Goal: Task Accomplishment & Management: Use online tool/utility

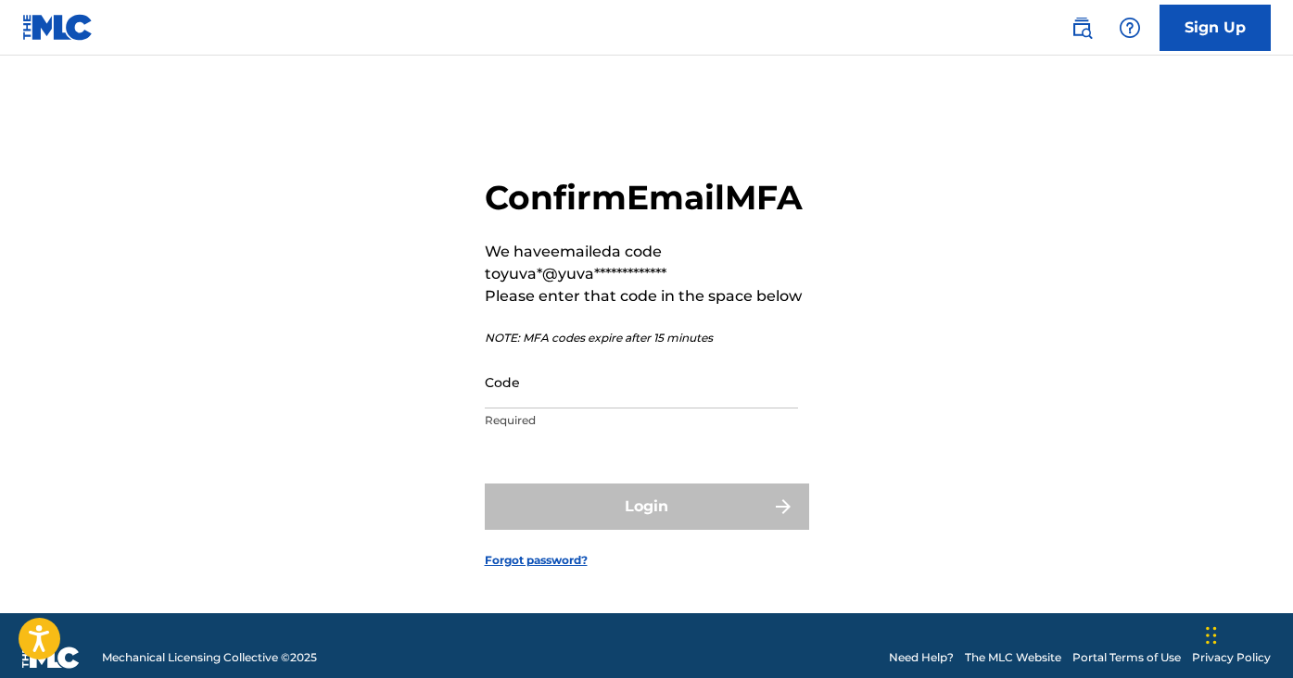
click at [562, 409] on input "Code" at bounding box center [641, 382] width 313 height 53
paste input "606573"
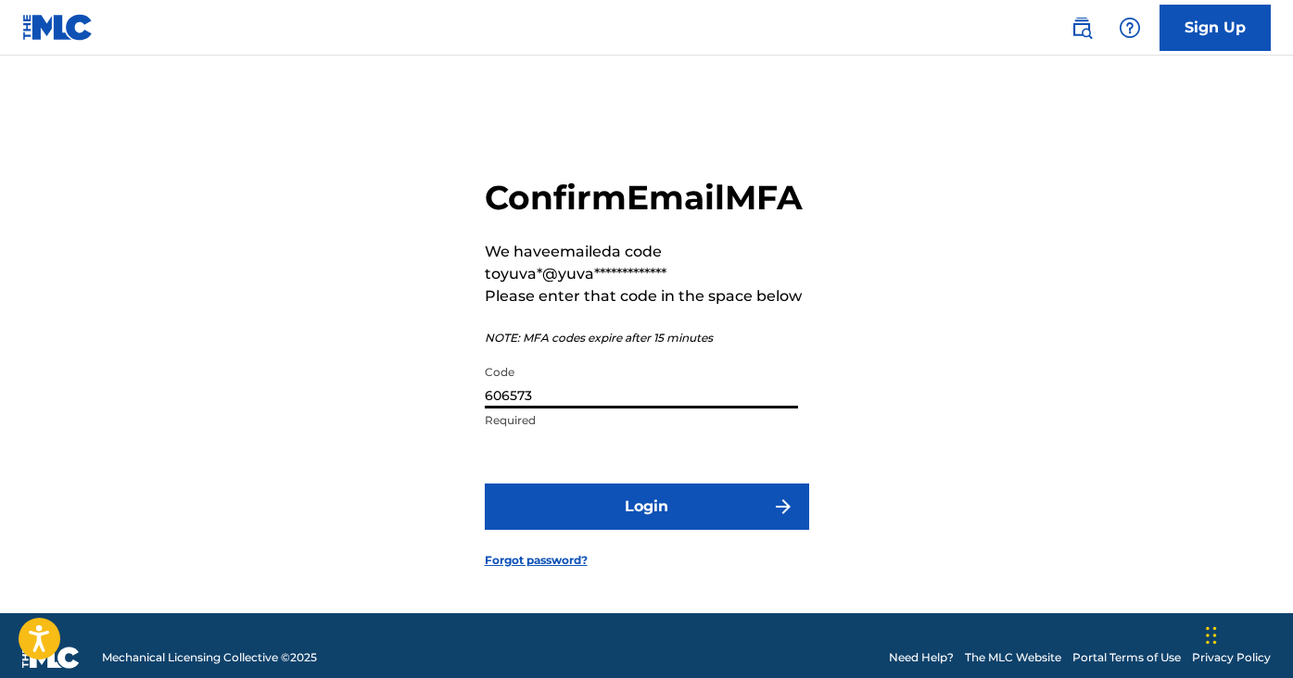
type input "606573"
click at [646, 530] on button "Login" at bounding box center [647, 507] width 324 height 46
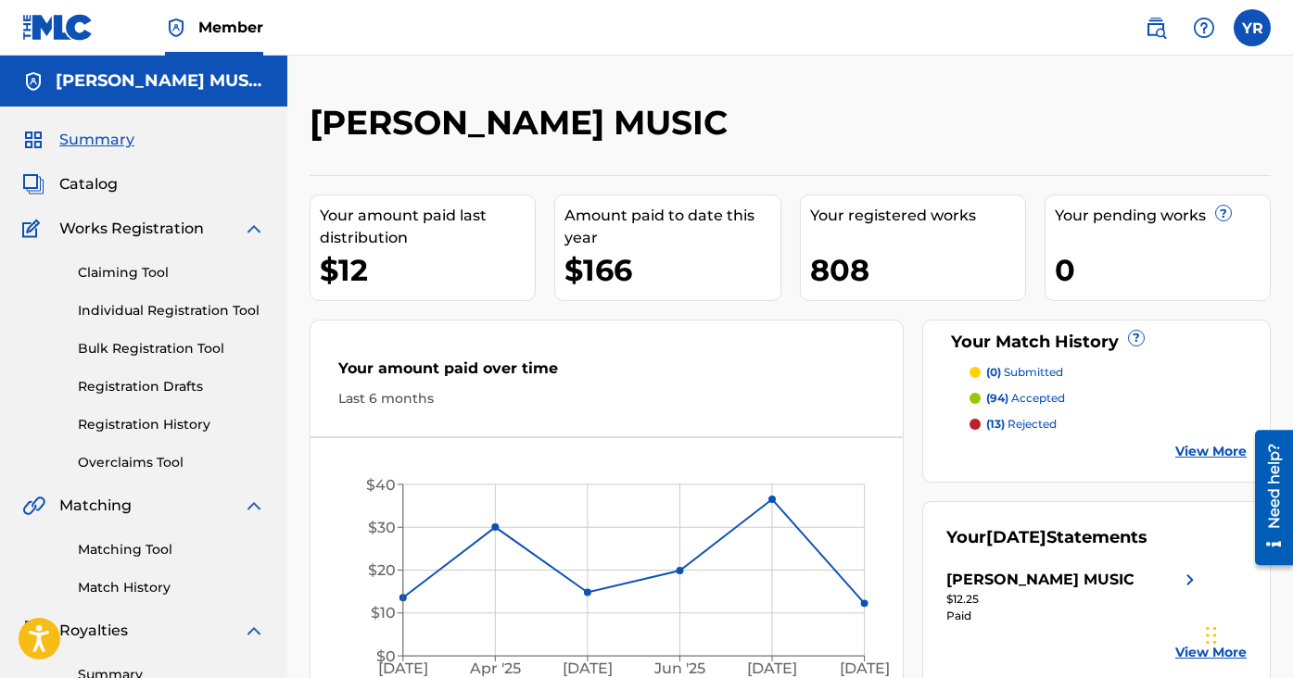
click at [169, 352] on link "Bulk Registration Tool" at bounding box center [171, 348] width 187 height 19
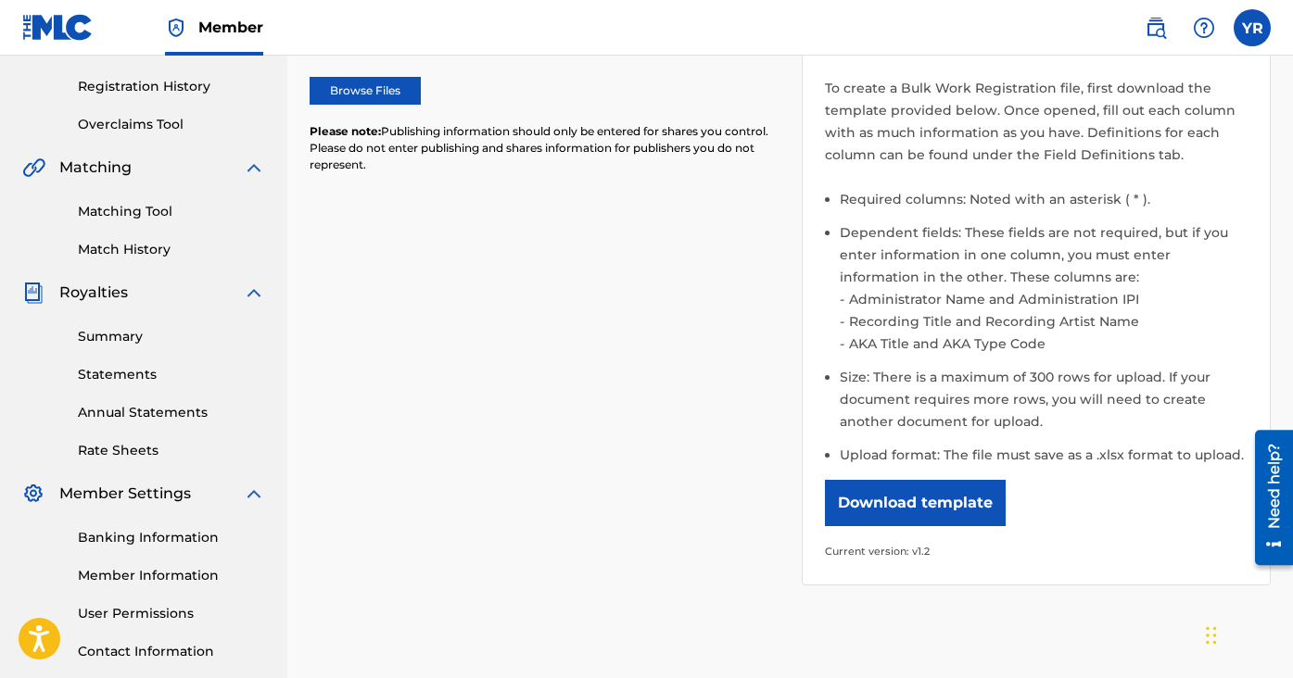
scroll to position [356, 0]
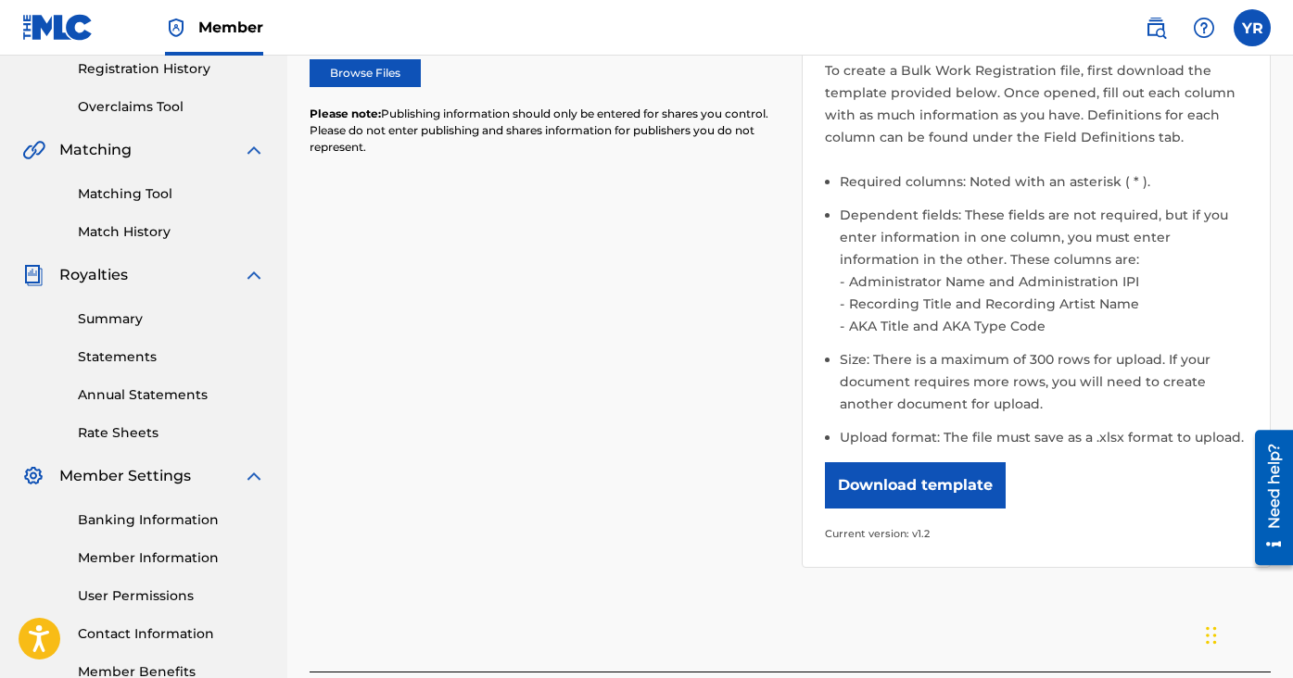
click at [984, 490] on button "Download template" at bounding box center [915, 485] width 181 height 46
